Goal: Transaction & Acquisition: Book appointment/travel/reservation

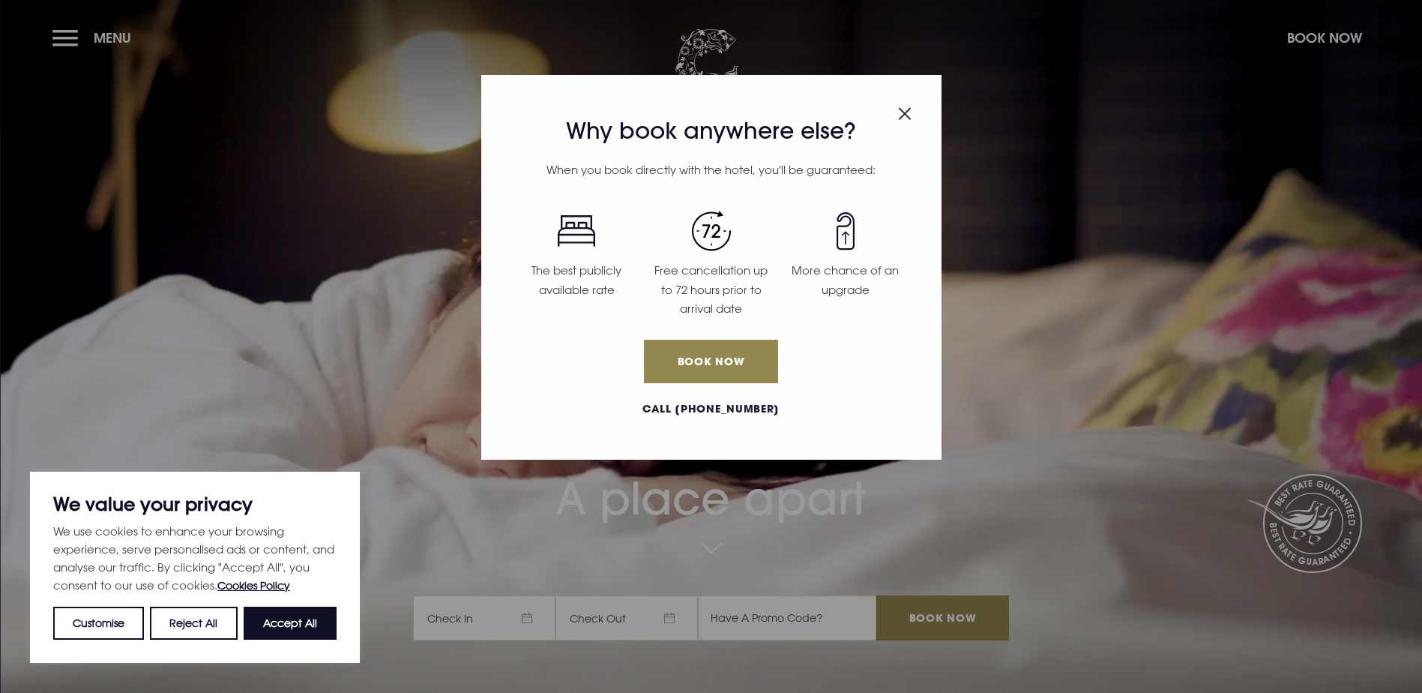
click at [906, 118] on img "Close modal" at bounding box center [904, 113] width 13 height 13
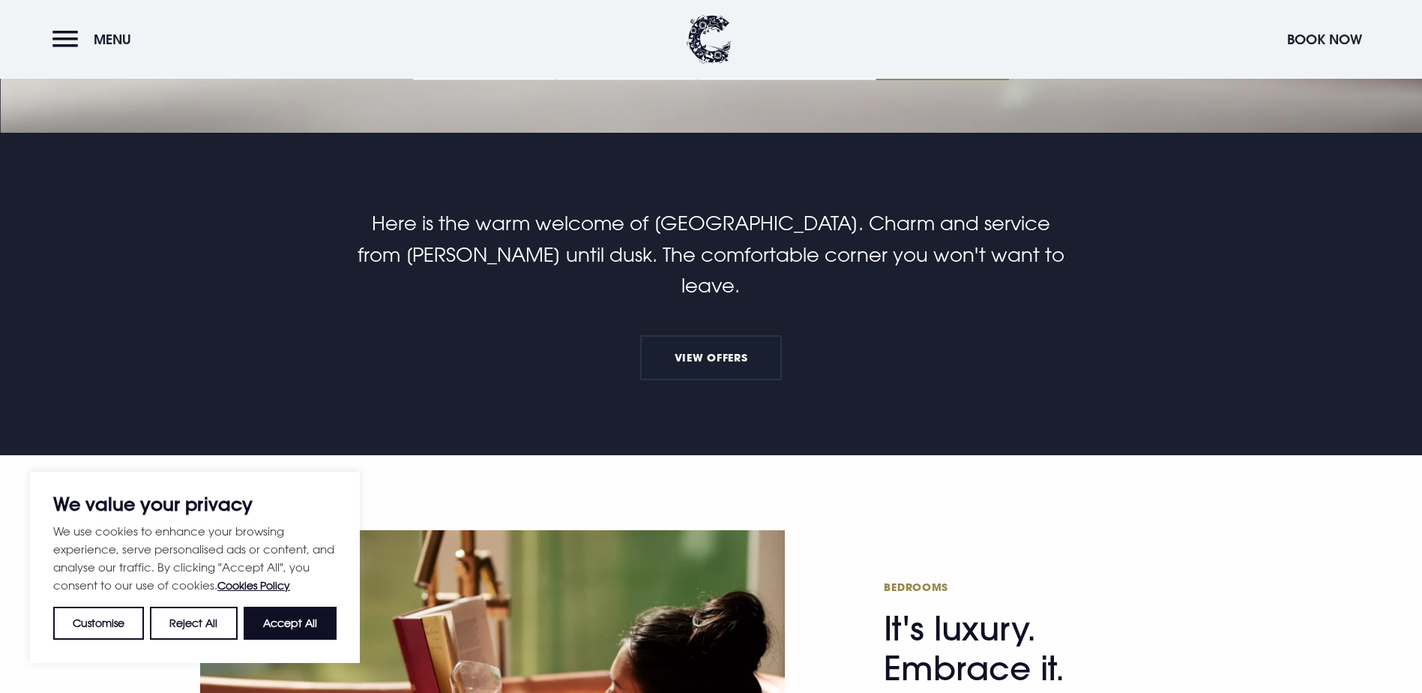
scroll to position [600, 0]
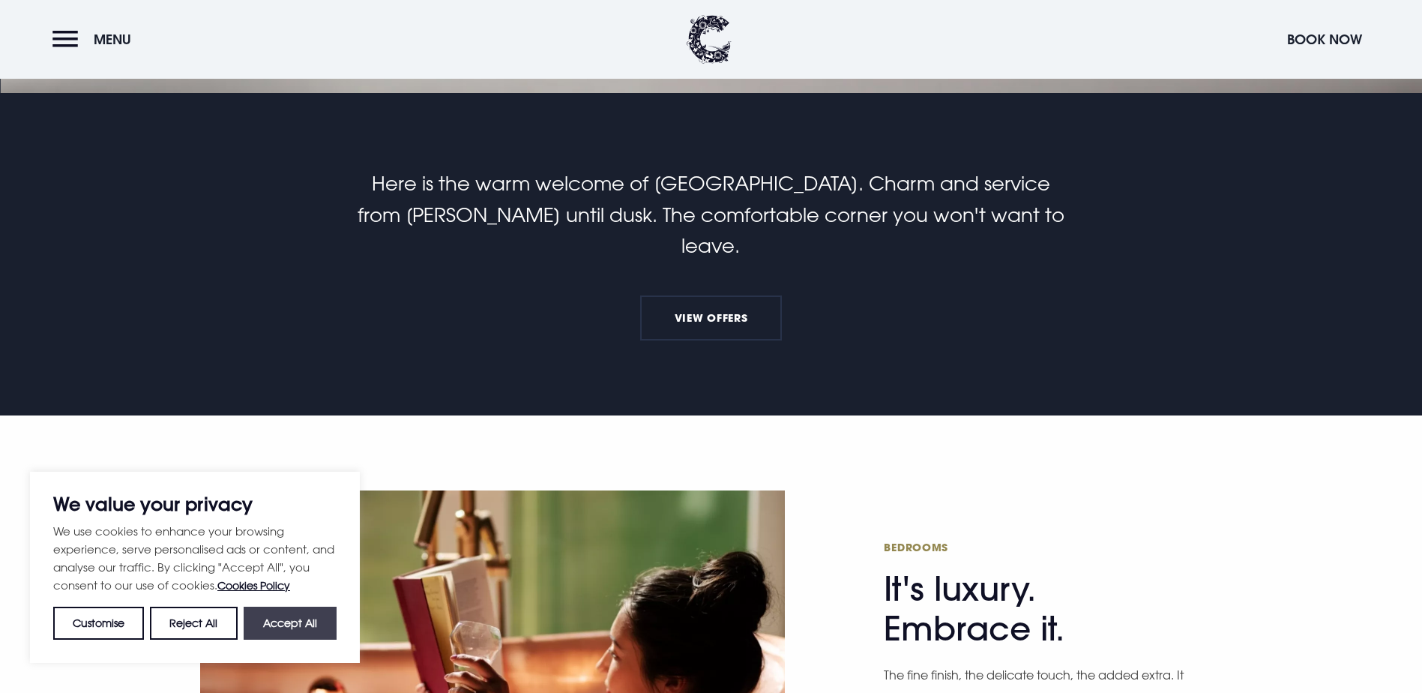
click at [314, 618] on button "Accept All" at bounding box center [290, 622] width 93 height 33
checkbox input "true"
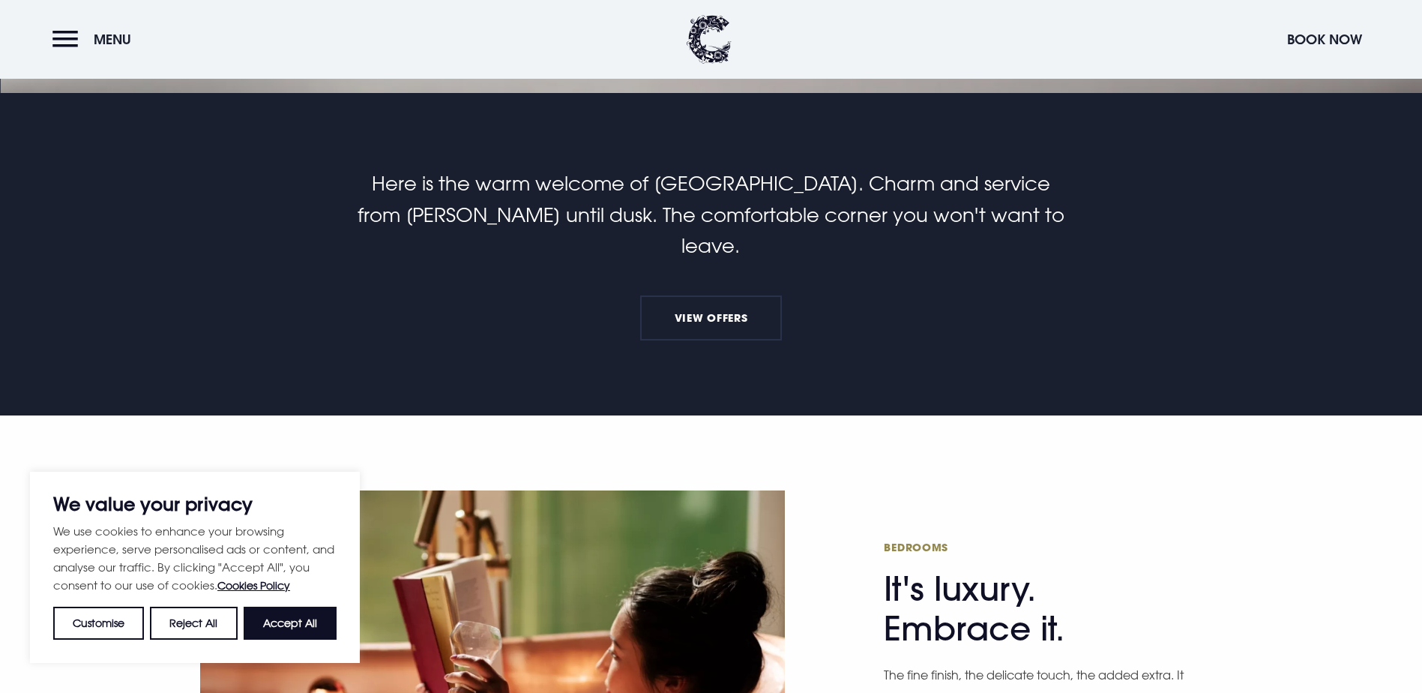
checkbox input "true"
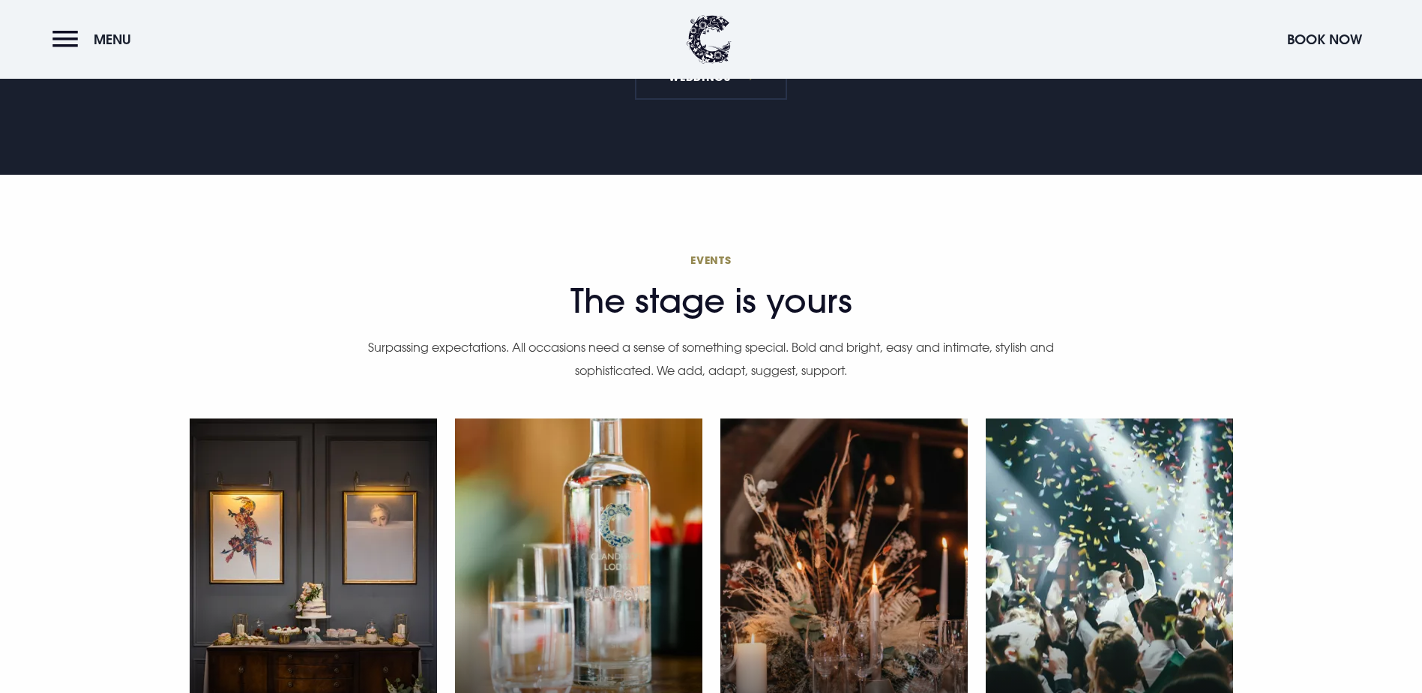
scroll to position [3973, 0]
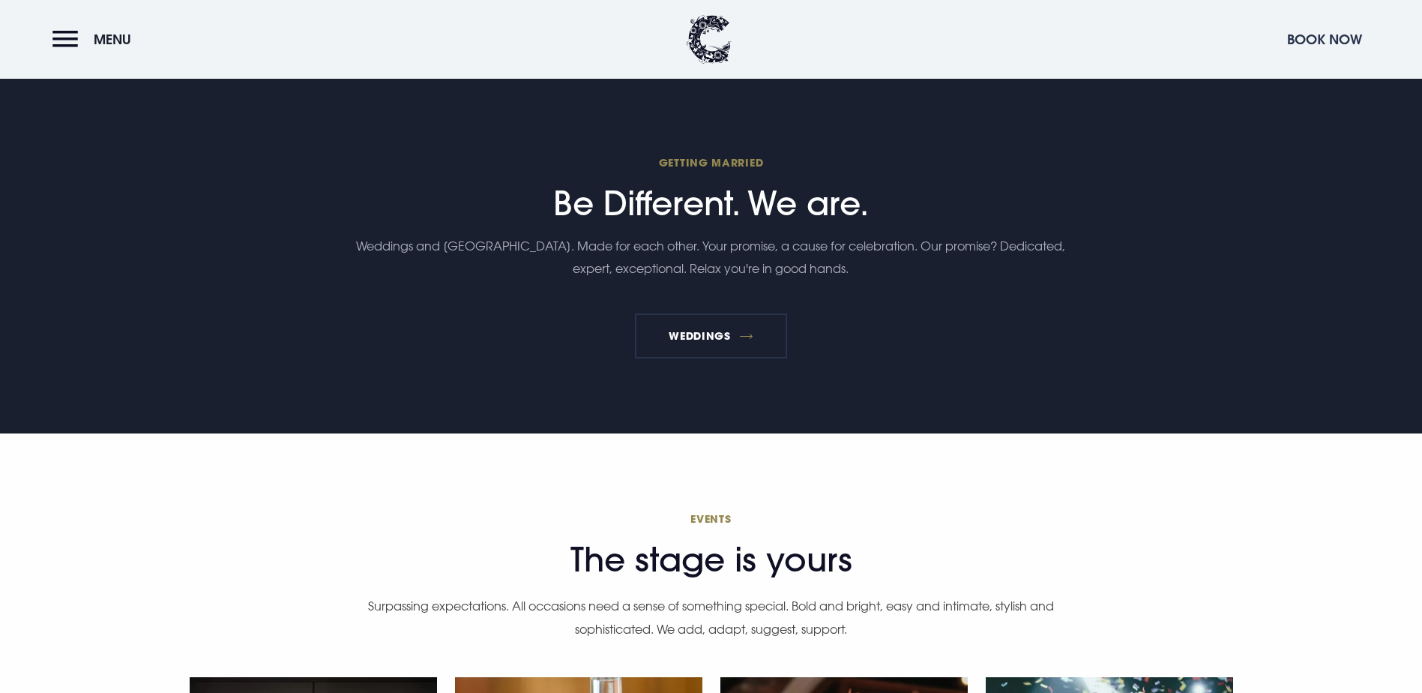
click at [1338, 38] on button "Book Now" at bounding box center [1325, 39] width 90 height 32
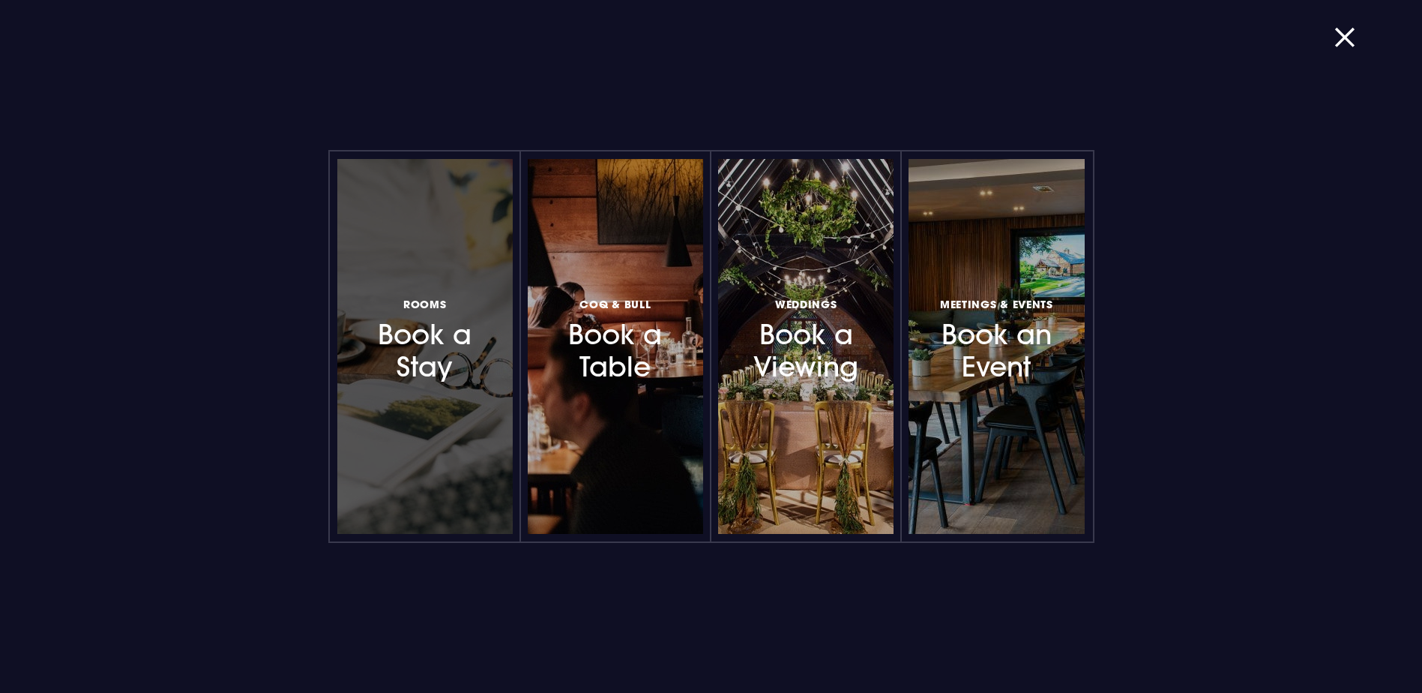
click at [446, 385] on div at bounding box center [424, 346] width 175 height 375
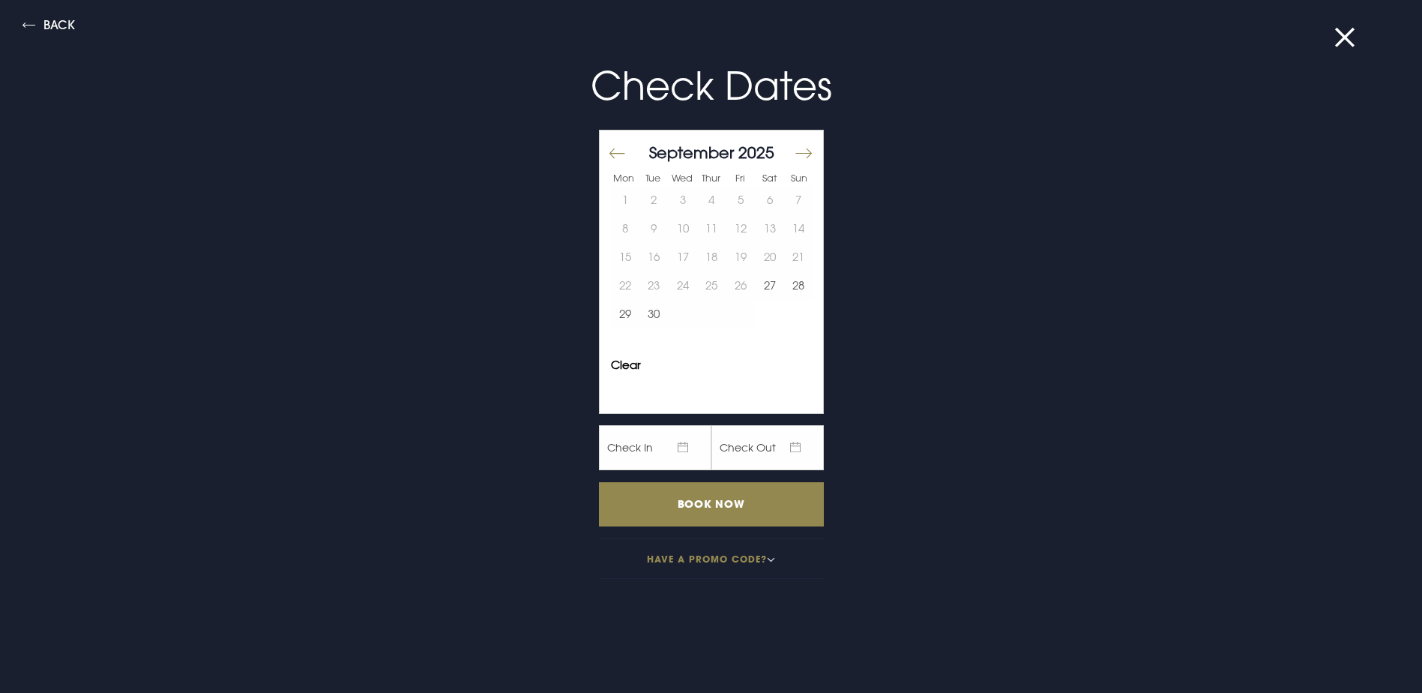
click at [795, 151] on button "Move forward to switch to the next month." at bounding box center [803, 152] width 18 height 31
click at [612, 235] on button "3" at bounding box center [625, 228] width 29 height 28
click at [640, 229] on button "4" at bounding box center [653, 228] width 29 height 28
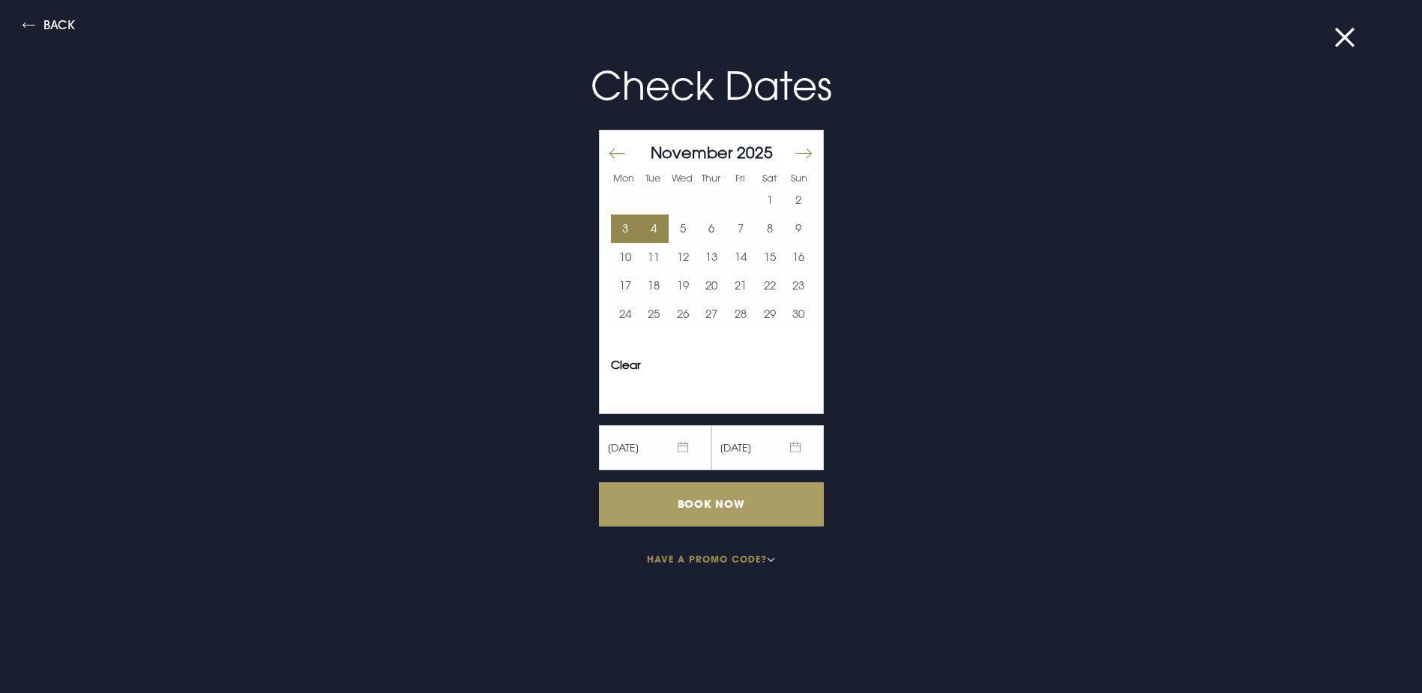
click at [705, 505] on input "Book Now" at bounding box center [711, 504] width 225 height 44
